Goal: Task Accomplishment & Management: Manage account settings

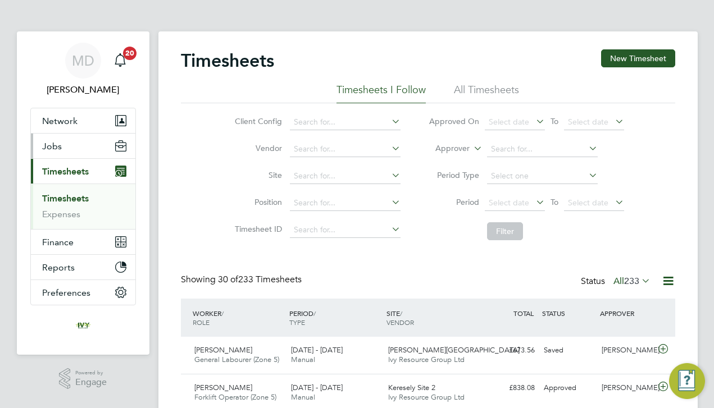
click at [64, 146] on button "Jobs" at bounding box center [83, 146] width 105 height 25
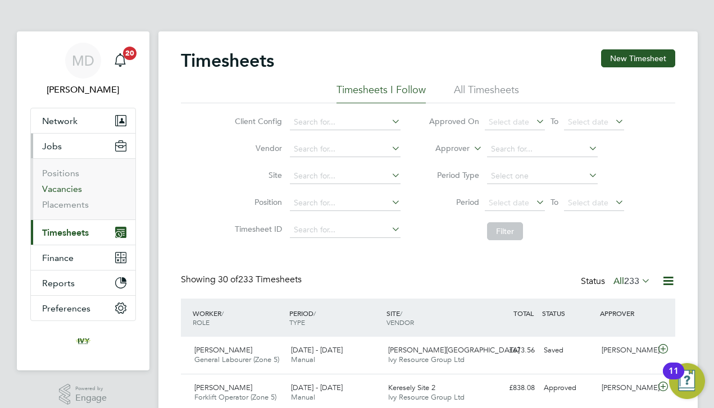
click at [72, 185] on link "Vacancies" at bounding box center [62, 189] width 40 height 11
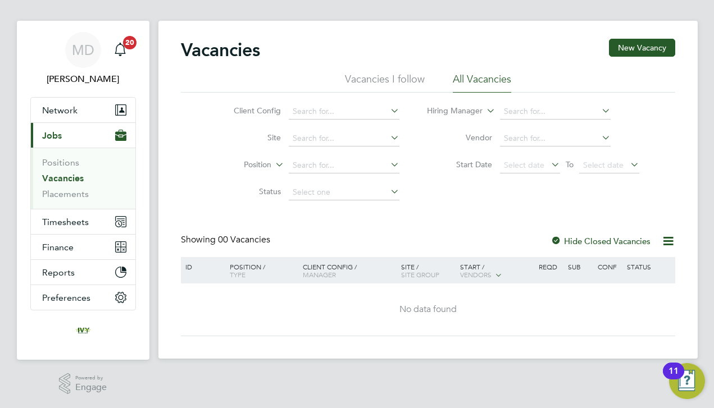
click at [6, 346] on div "MD [PERSON_NAME] Notifications 20 Applications: Network Team Members Businesses…" at bounding box center [357, 198] width 714 height 419
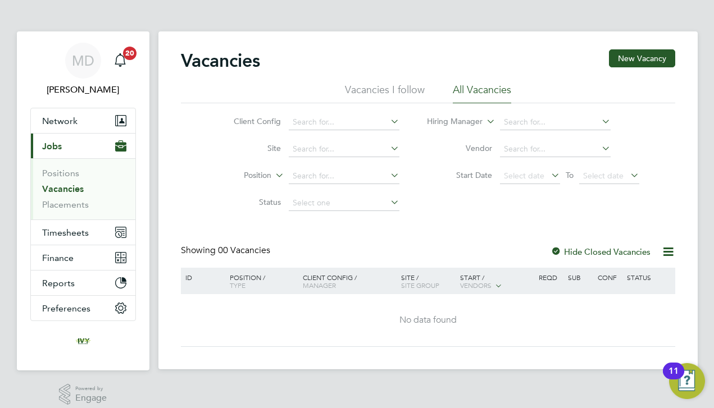
click at [74, 193] on link "Vacancies" at bounding box center [63, 189] width 42 height 11
click at [74, 140] on button "Current page: Jobs" at bounding box center [83, 146] width 105 height 25
click at [74, 188] on link "Vacancies" at bounding box center [63, 189] width 42 height 11
click at [79, 116] on button "Network" at bounding box center [83, 120] width 105 height 25
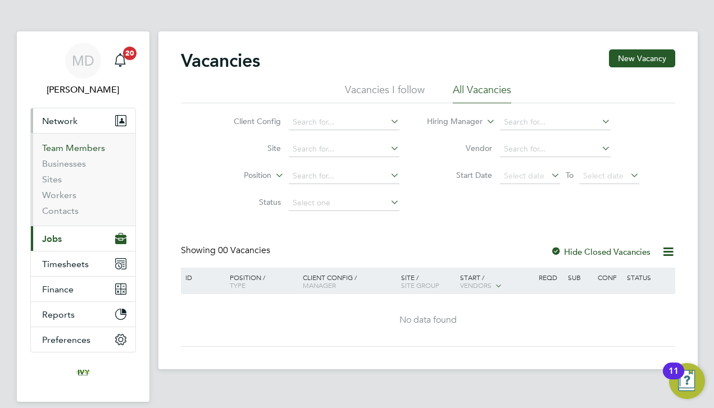
click at [70, 149] on link "Team Members" at bounding box center [73, 148] width 63 height 11
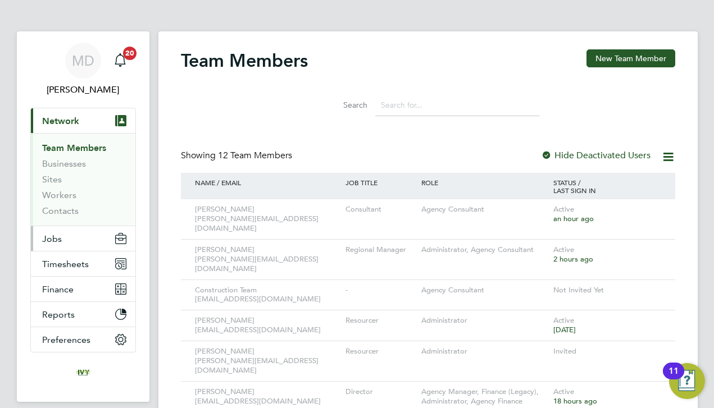
click at [72, 240] on button "Jobs" at bounding box center [83, 238] width 105 height 25
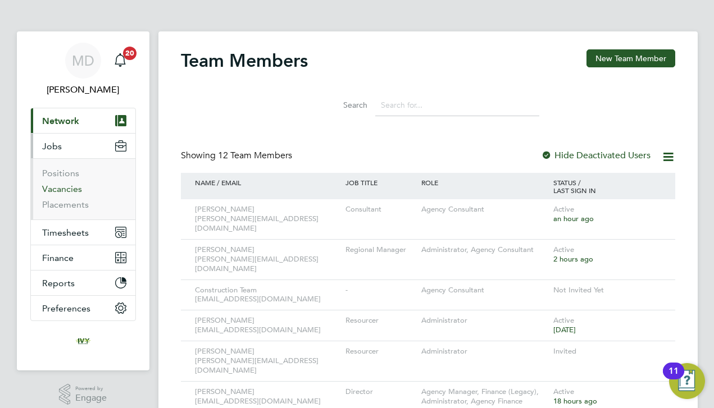
click at [62, 191] on link "Vacancies" at bounding box center [62, 189] width 40 height 11
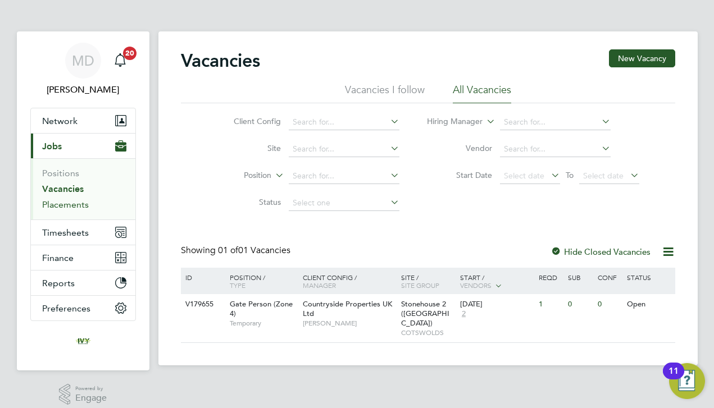
click at [61, 208] on link "Placements" at bounding box center [65, 204] width 47 height 11
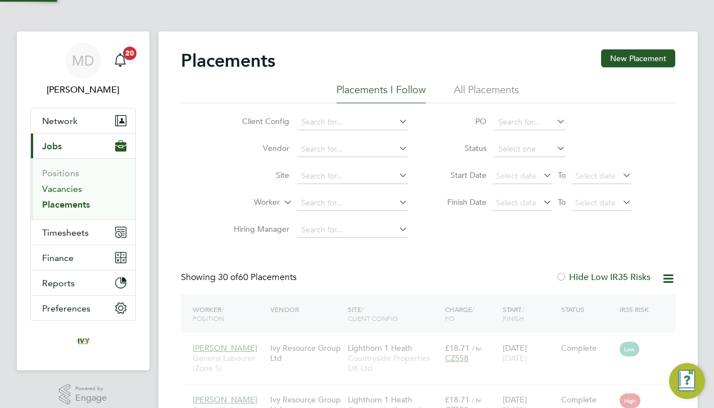
click at [66, 189] on link "Vacancies" at bounding box center [62, 189] width 40 height 11
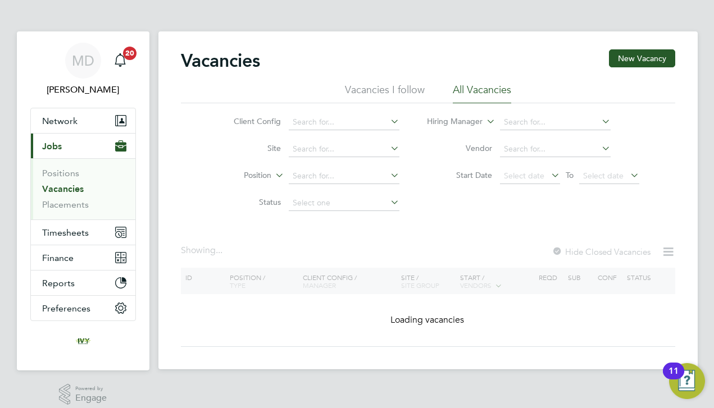
click at [66, 189] on link "Vacancies" at bounding box center [63, 189] width 42 height 11
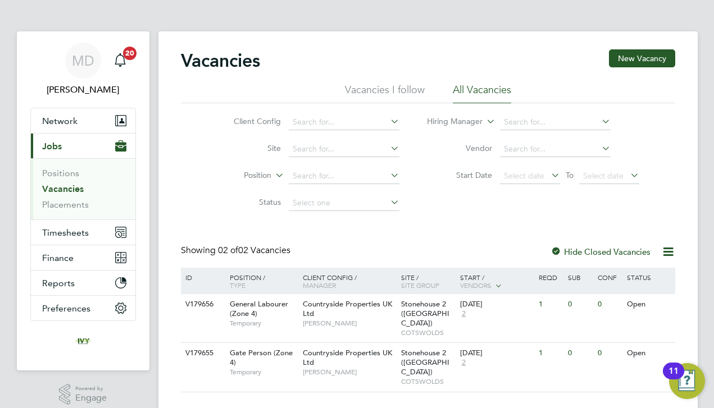
click at [66, 188] on link "Vacancies" at bounding box center [63, 189] width 42 height 11
click at [69, 205] on link "Placements" at bounding box center [65, 204] width 47 height 11
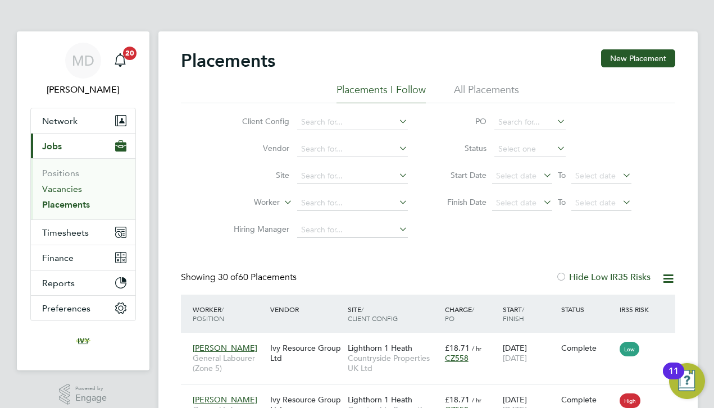
click at [65, 187] on link "Vacancies" at bounding box center [62, 189] width 40 height 11
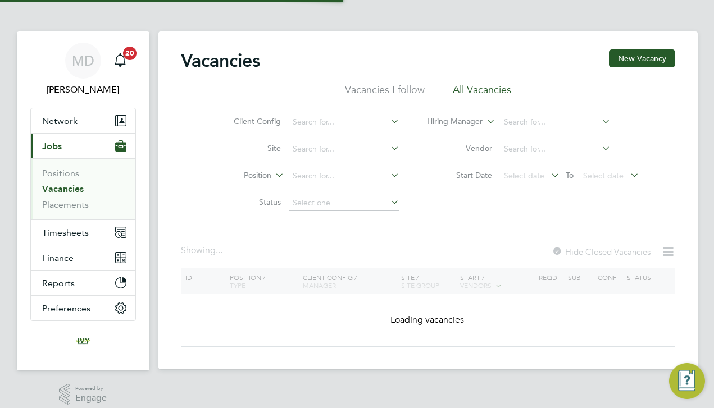
click at [195, 195] on div "Client Config Site Position Status Hiring Manager Vendor Start Date Select date…" at bounding box center [428, 159] width 494 height 113
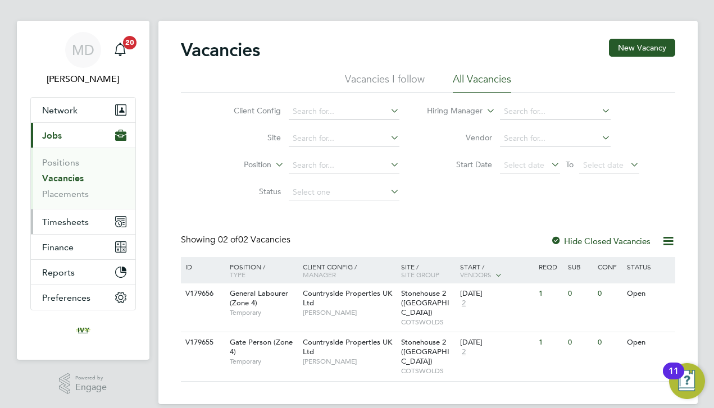
click at [72, 226] on span "Timesheets" at bounding box center [65, 222] width 47 height 11
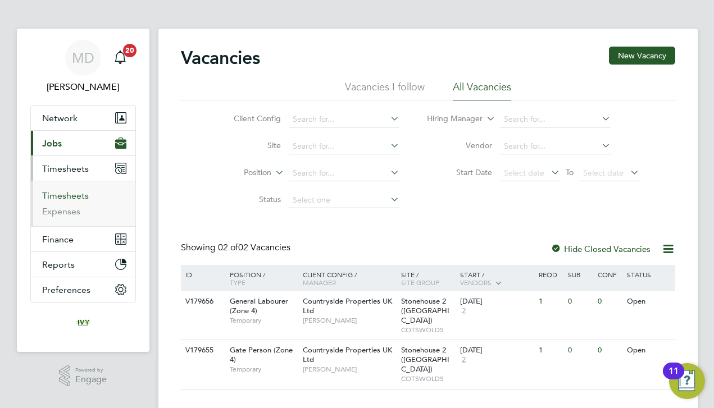
click at [74, 197] on link "Timesheets" at bounding box center [65, 195] width 47 height 11
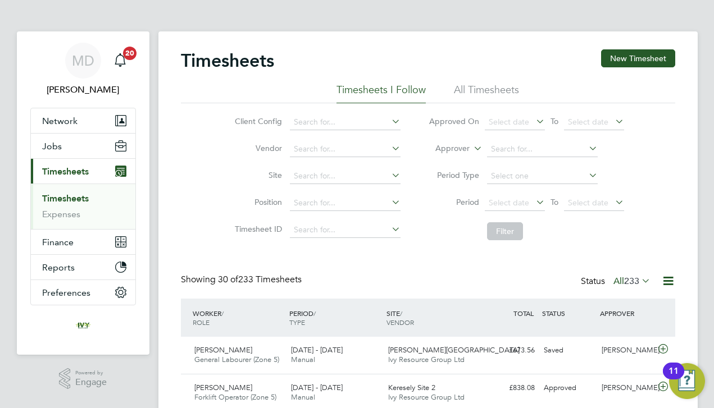
click at [223, 238] on li "Timesheet ID" at bounding box center [315, 230] width 197 height 27
click at [661, 64] on button "New Timesheet" at bounding box center [638, 58] width 74 height 18
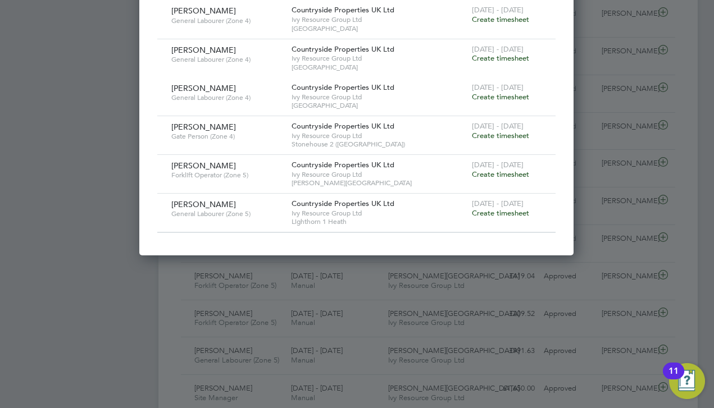
click at [499, 170] on span "Create timesheet" at bounding box center [500, 175] width 57 height 10
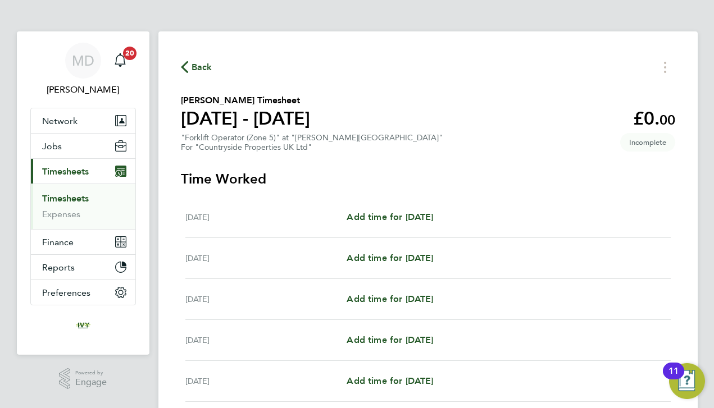
click at [325, 270] on div "[DATE] Add time for [DATE] Add time for [DATE]" at bounding box center [427, 258] width 485 height 41
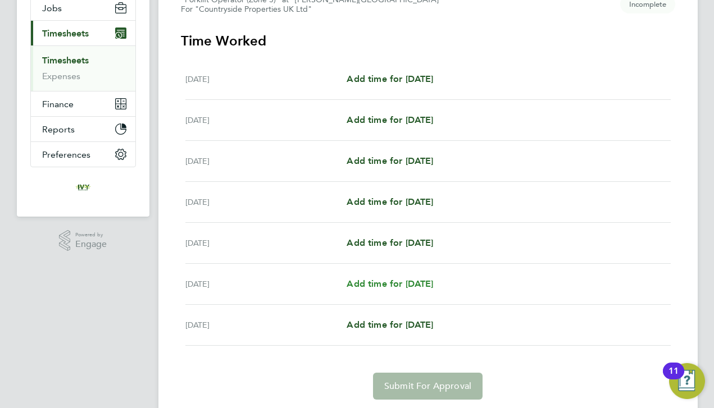
click at [379, 283] on span "Add time for [DATE]" at bounding box center [390, 284] width 87 height 11
select select "30"
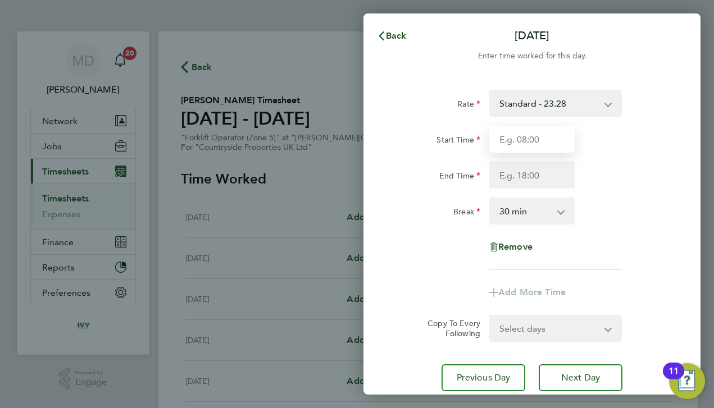
click at [529, 145] on input "Start Time" at bounding box center [531, 139] width 85 height 27
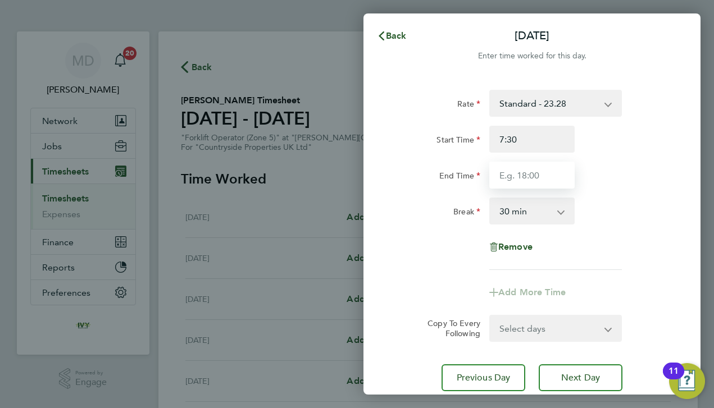
type input "07:30"
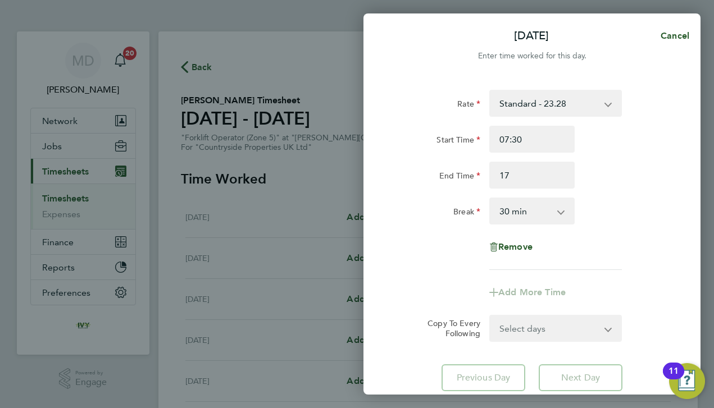
type input "17:00"
click at [438, 259] on div "Remove" at bounding box center [531, 247] width 283 height 27
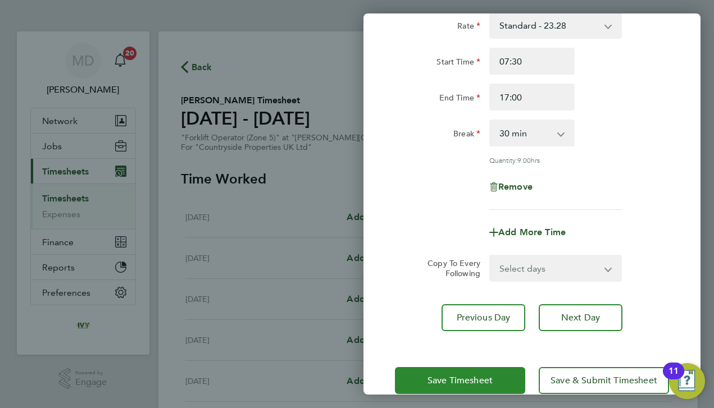
click at [436, 378] on span "Save Timesheet" at bounding box center [460, 380] width 65 height 11
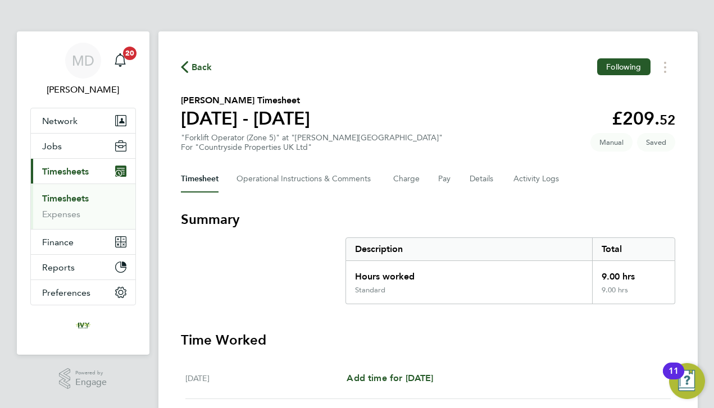
click at [294, 273] on section "Summary Description Total Hours worked 9.00 hrs Standard 9.00 hrs" at bounding box center [428, 258] width 494 height 94
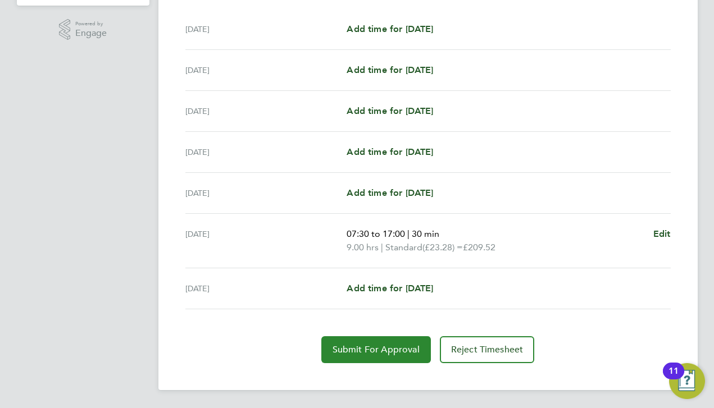
click at [372, 358] on button "Submit For Approval" at bounding box center [376, 350] width 110 height 27
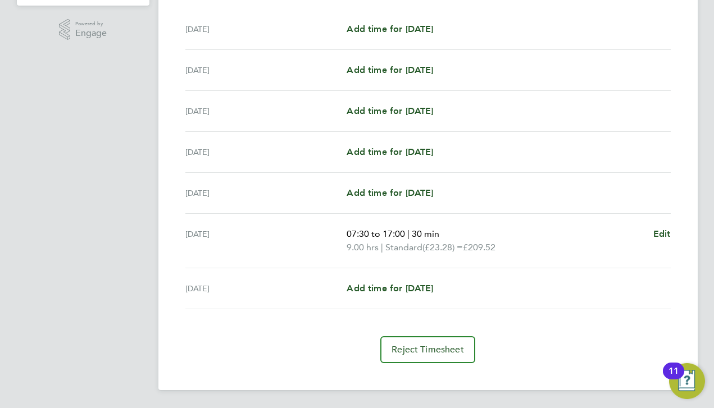
click at [153, 285] on div "MD [PERSON_NAME] Notifications 20 Applications: Network Team Members Businesses…" at bounding box center [357, 30] width 714 height 758
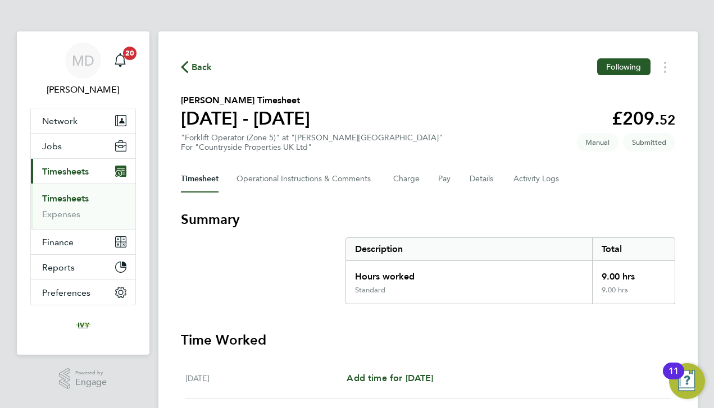
click at [78, 197] on link "Timesheets" at bounding box center [65, 198] width 47 height 11
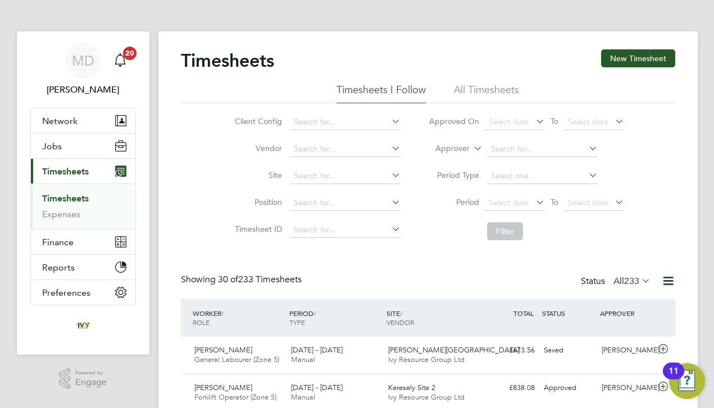
click at [213, 207] on div "Client Config Vendor Site Position Timesheet ID Approved On Select date To Sele…" at bounding box center [428, 174] width 494 height 143
click at [620, 58] on button "New Timesheet" at bounding box center [638, 58] width 74 height 18
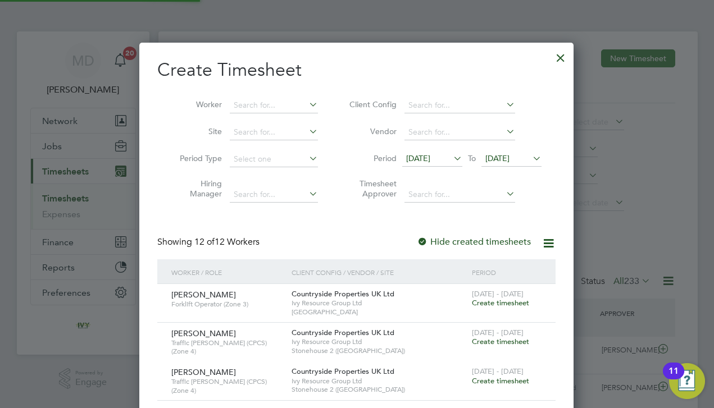
scroll to position [975, 435]
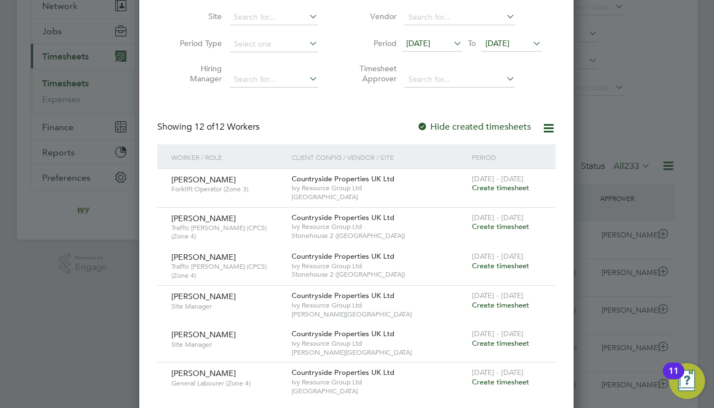
scroll to position [114, 0]
click at [530, 46] on icon at bounding box center [530, 45] width 0 height 16
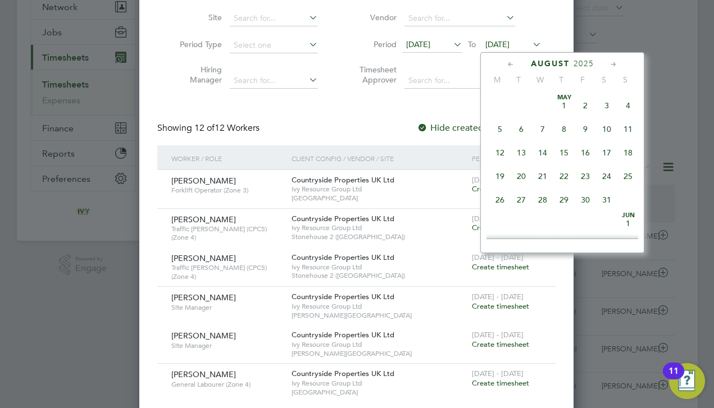
scroll to position [435, 0]
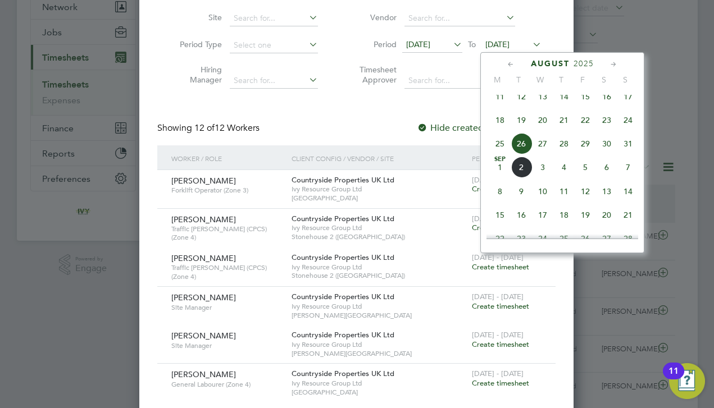
click at [629, 155] on span "31" at bounding box center [627, 143] width 21 height 21
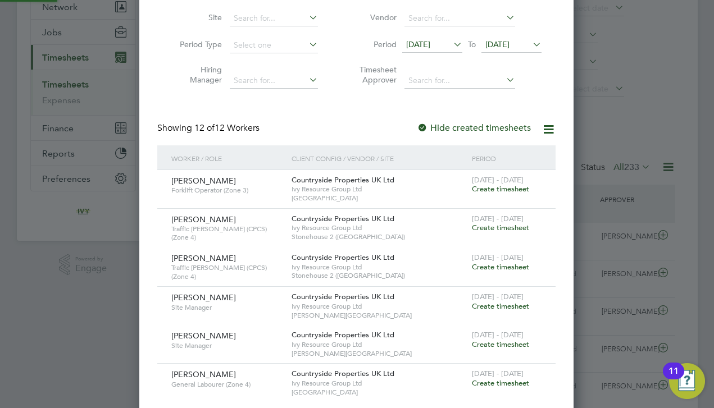
scroll to position [975, 435]
click at [379, 127] on div "Showing 12 of 12 Workers Hide created timesheets" at bounding box center [356, 133] width 398 height 23
click at [417, 49] on span "[DATE]" at bounding box center [432, 45] width 60 height 15
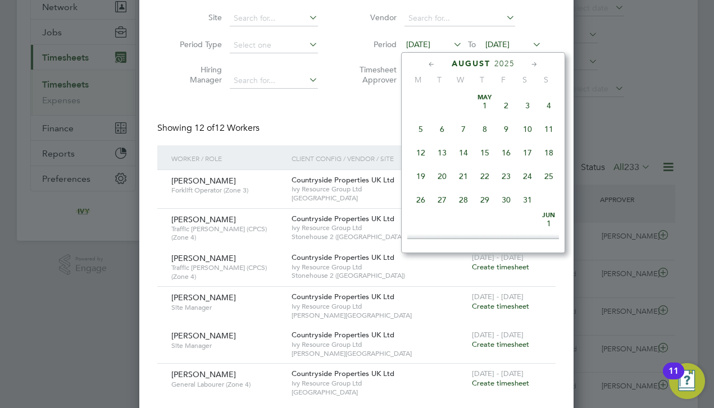
scroll to position [411, 0]
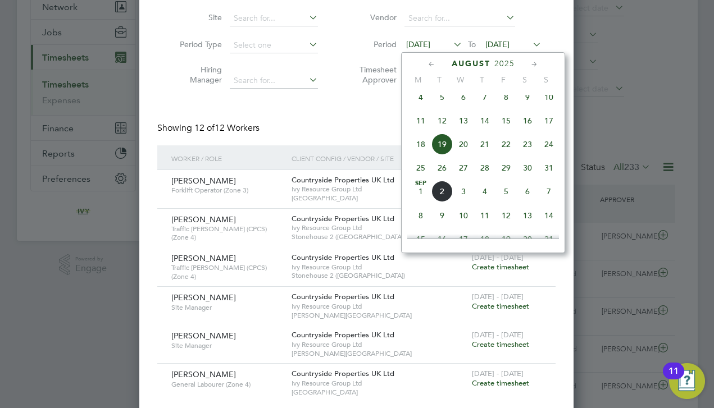
click at [418, 174] on span "25" at bounding box center [420, 167] width 21 height 21
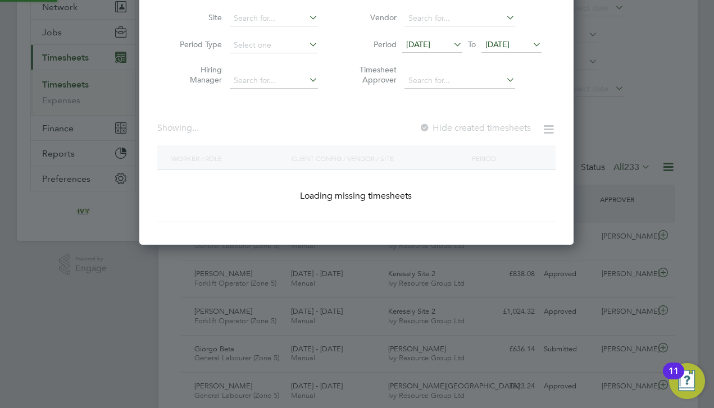
scroll to position [602, 435]
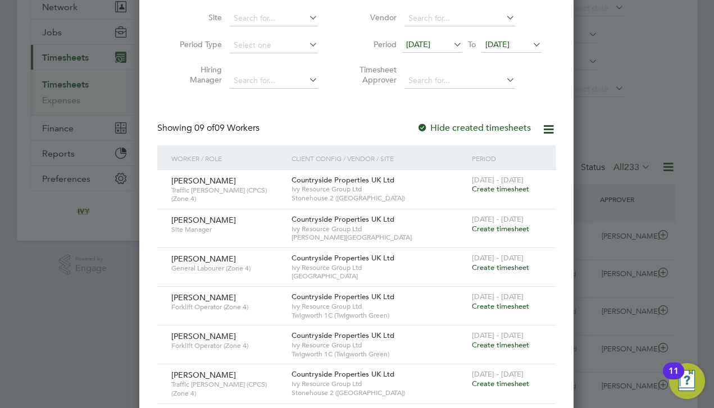
click at [338, 146] on div "Client Config / Vendor / Site" at bounding box center [379, 159] width 180 height 26
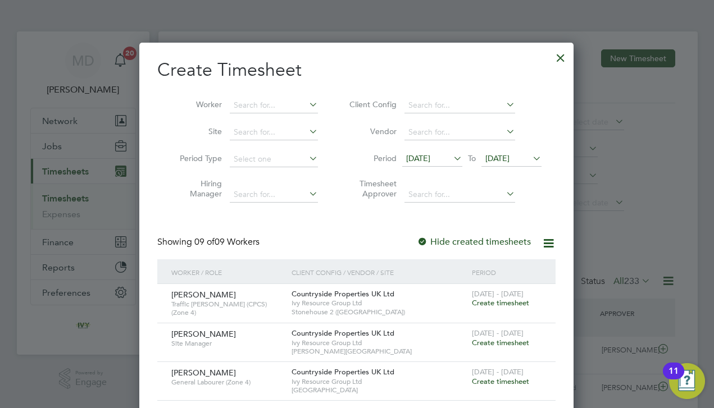
scroll to position [0, 0]
click at [562, 58] on div at bounding box center [561, 55] width 20 height 20
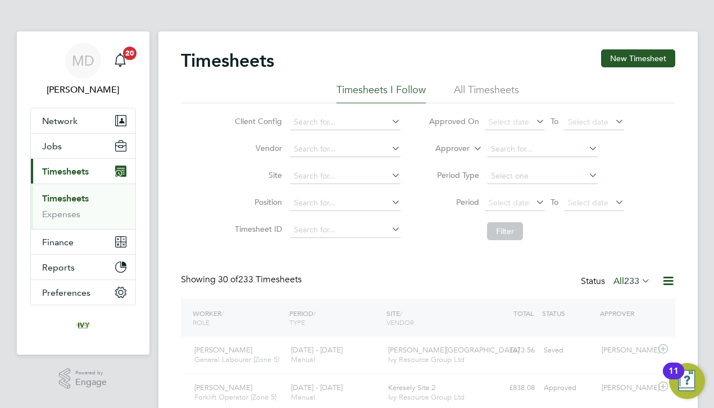
scroll to position [28, 98]
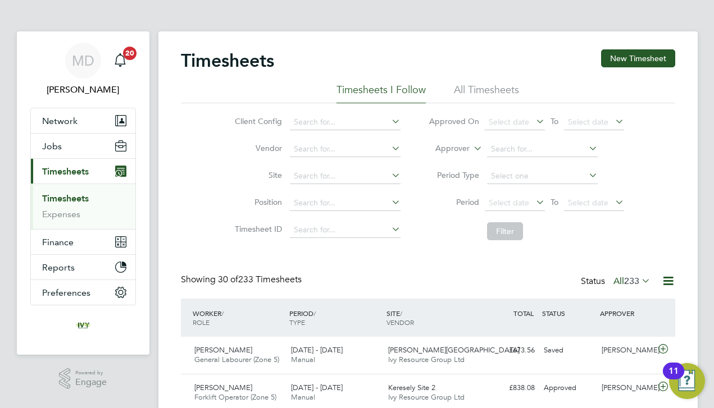
click at [628, 285] on span "233" at bounding box center [631, 281] width 15 height 11
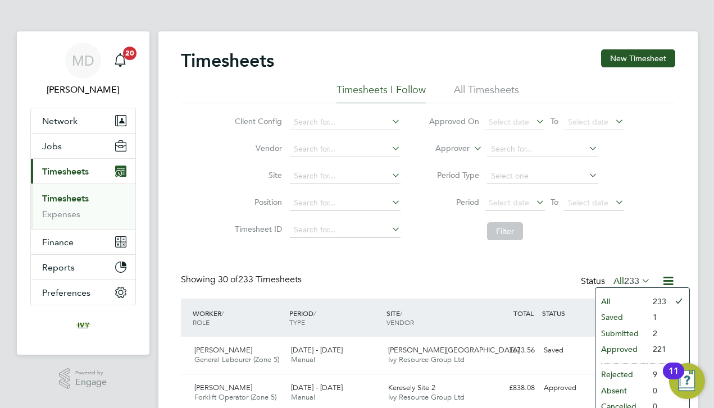
click at [621, 315] on li "Saved" at bounding box center [622, 318] width 52 height 16
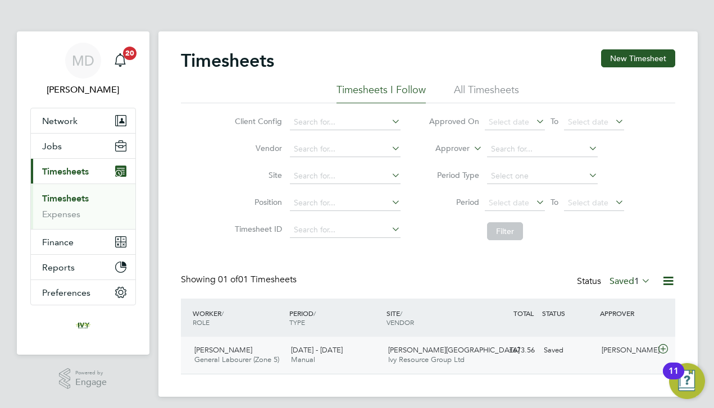
click at [401, 356] on span "Ivy Resource Group Ltd" at bounding box center [426, 360] width 76 height 10
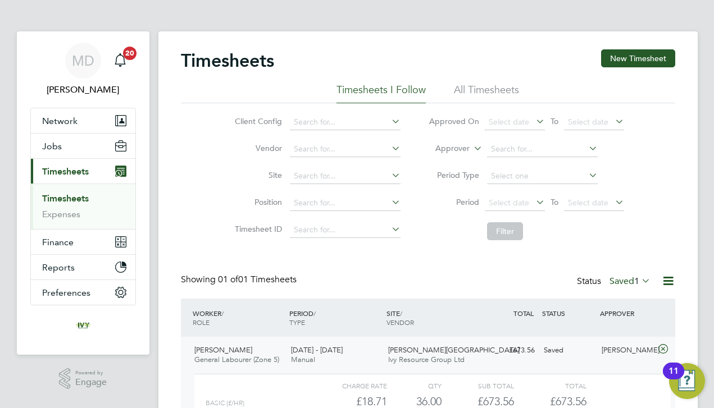
click at [377, 276] on div "Showing 01 of 01 Timesheets Status Saved 1" at bounding box center [428, 286] width 494 height 25
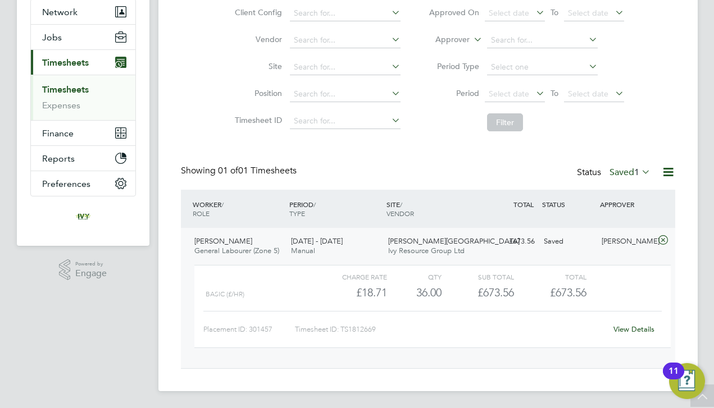
click at [635, 332] on link "View Details" at bounding box center [634, 330] width 41 height 10
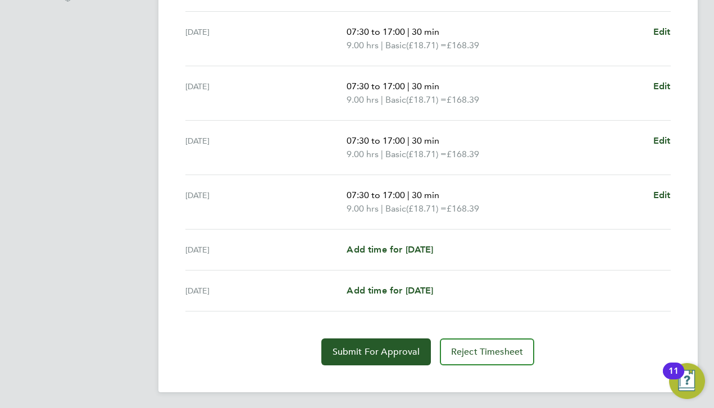
scroll to position [391, 0]
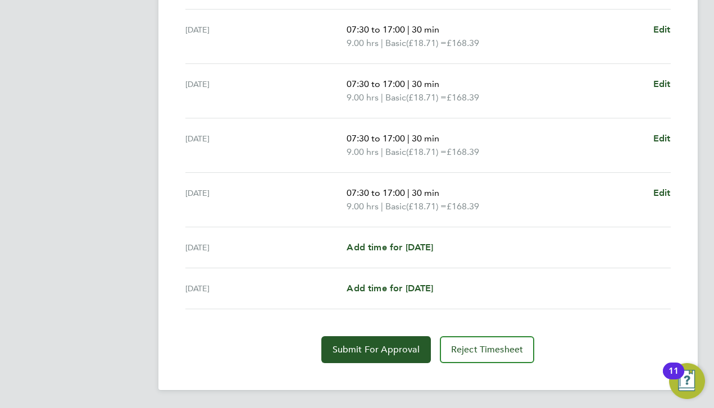
click at [385, 253] on div "Sat 30 Aug Add time for Sat 30 Aug Add time for Sat 30 Aug" at bounding box center [427, 248] width 485 height 41
click at [383, 249] on span "Add time for [DATE]" at bounding box center [390, 247] width 87 height 11
select select "30"
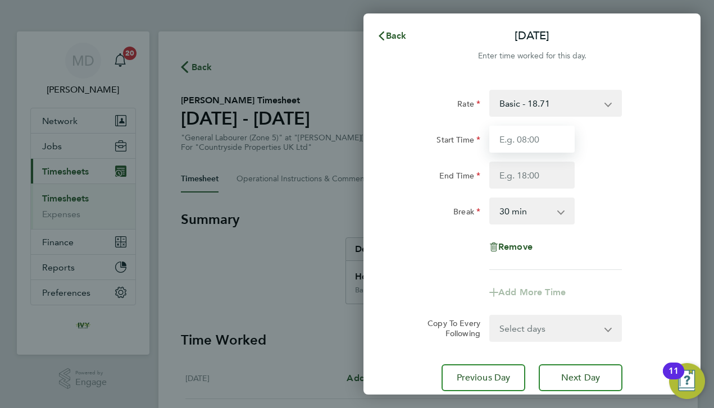
click at [520, 144] on input "Start Time" at bounding box center [531, 139] width 85 height 27
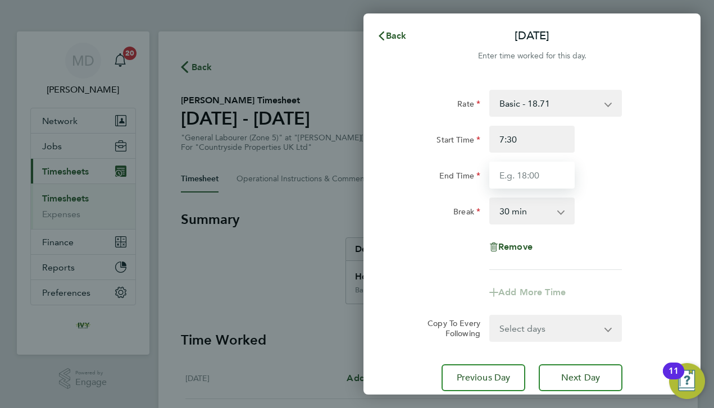
type input "07:30"
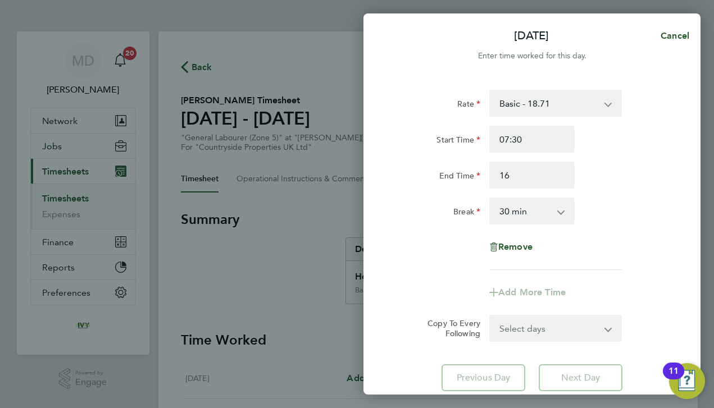
type input "16:00"
click at [628, 170] on div "End Time 16:00" at bounding box center [531, 175] width 283 height 27
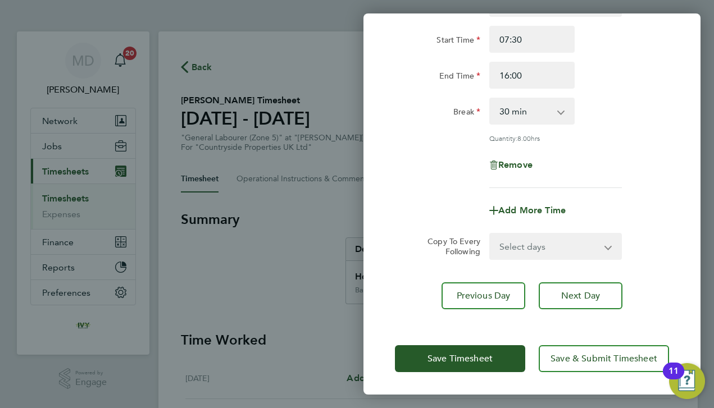
scroll to position [99, 0]
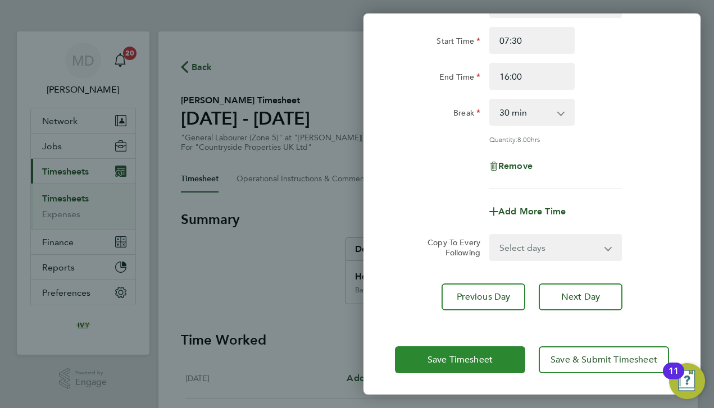
click at [423, 361] on button "Save Timesheet" at bounding box center [460, 360] width 130 height 27
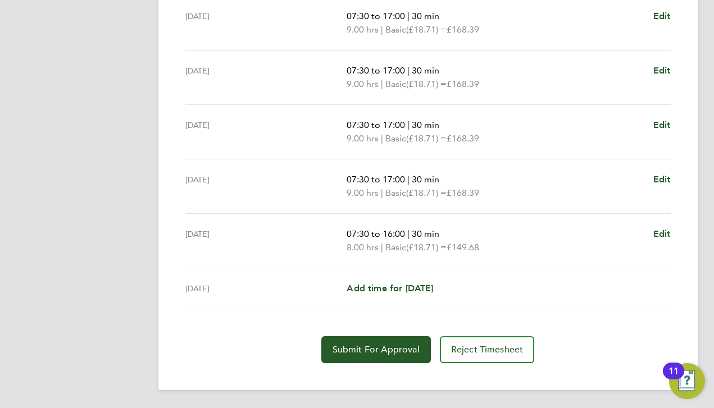
scroll to position [415, 0]
click at [354, 352] on span "Submit For Approval" at bounding box center [376, 349] width 87 height 11
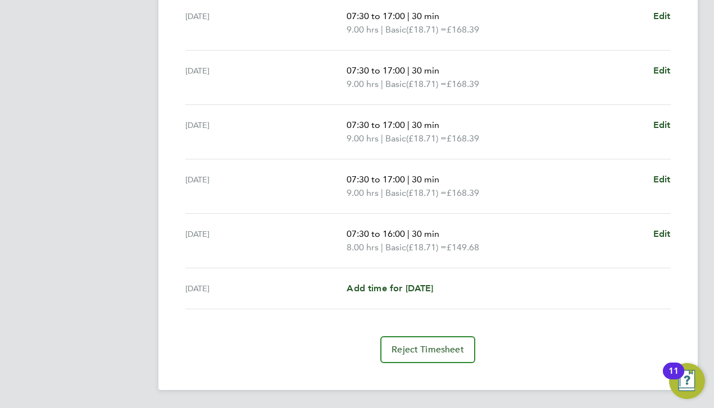
click at [139, 266] on app-navbar "MD Matt Dewhurst Notifications 20 Applications: Network Team Members Businesses…" at bounding box center [83, 13] width 133 height 792
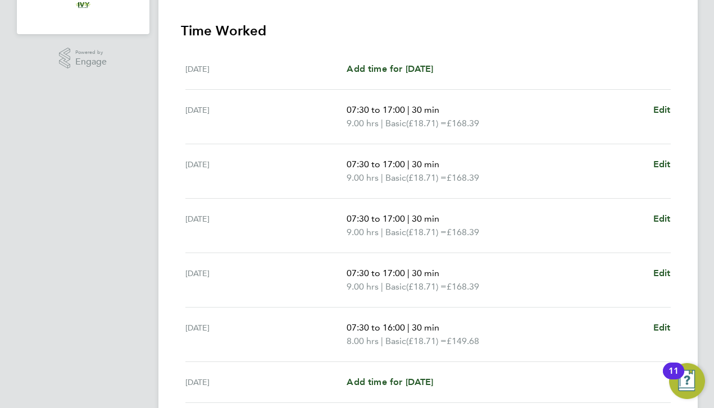
scroll to position [317, 0]
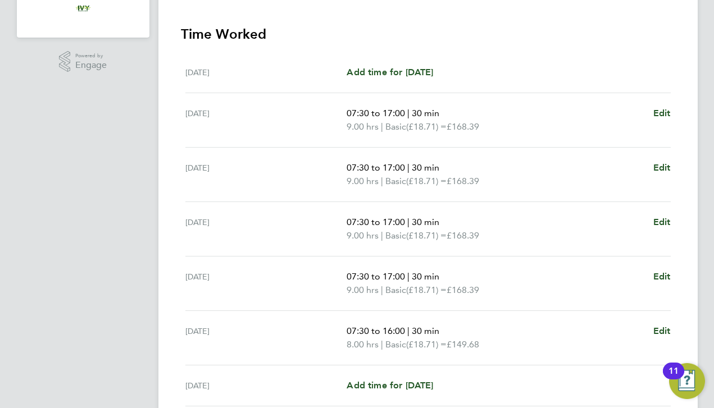
click at [108, 184] on app-navbar "MD Matt Dewhurst Notifications 20 Applications: Network Team Members Businesses…" at bounding box center [83, 110] width 133 height 792
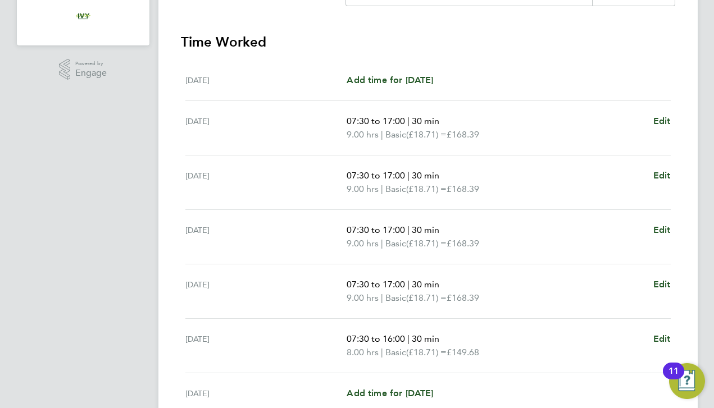
scroll to position [297, 0]
